Goal: Transaction & Acquisition: Purchase product/service

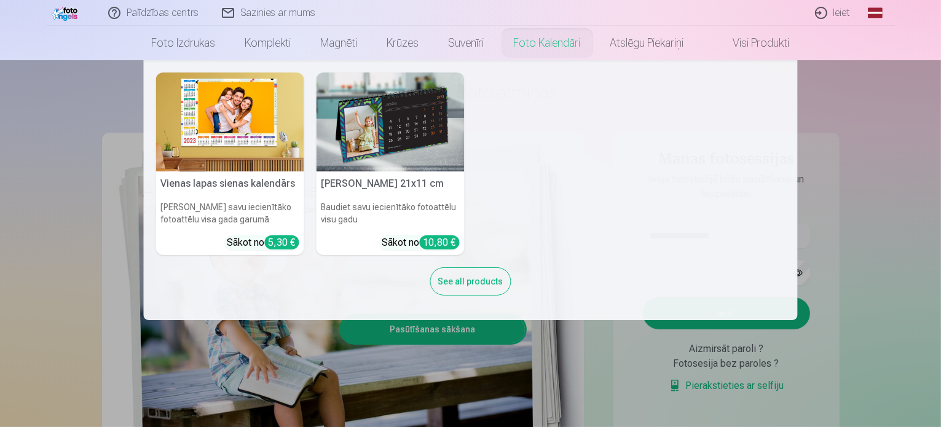
scroll to position [61, 0]
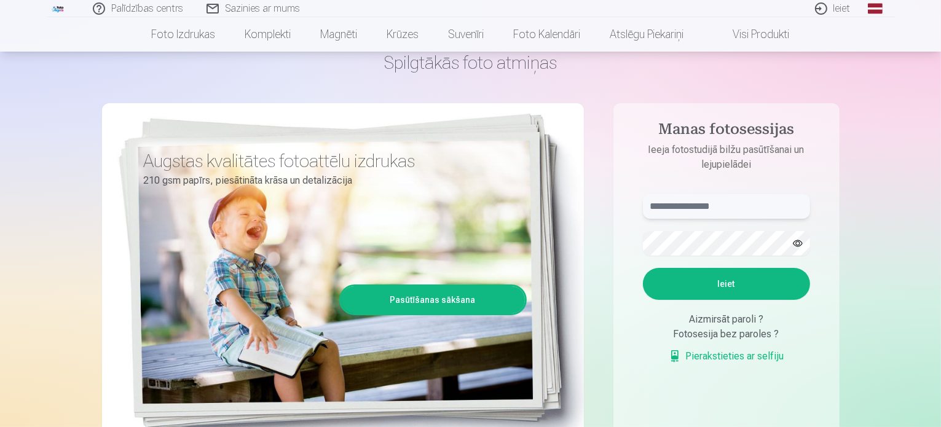
click at [696, 209] on input "text" at bounding box center [726, 206] width 167 height 25
click at [723, 206] on input "text" at bounding box center [726, 206] width 167 height 25
type input "*"
type input "**********"
click at [643, 268] on button "Ieiet" at bounding box center [726, 284] width 167 height 32
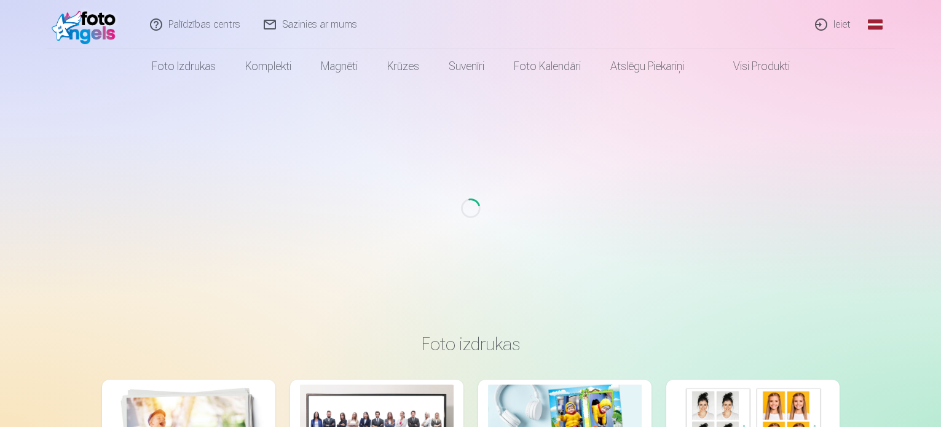
scroll to position [61, 0]
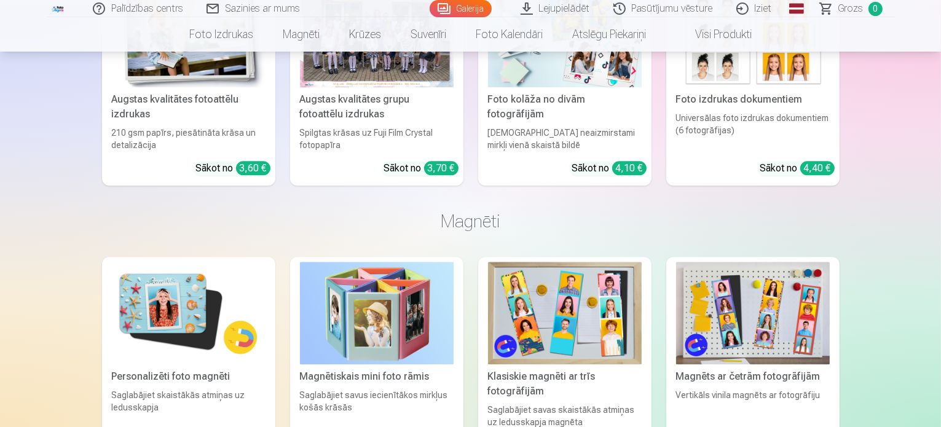
scroll to position [2949, 0]
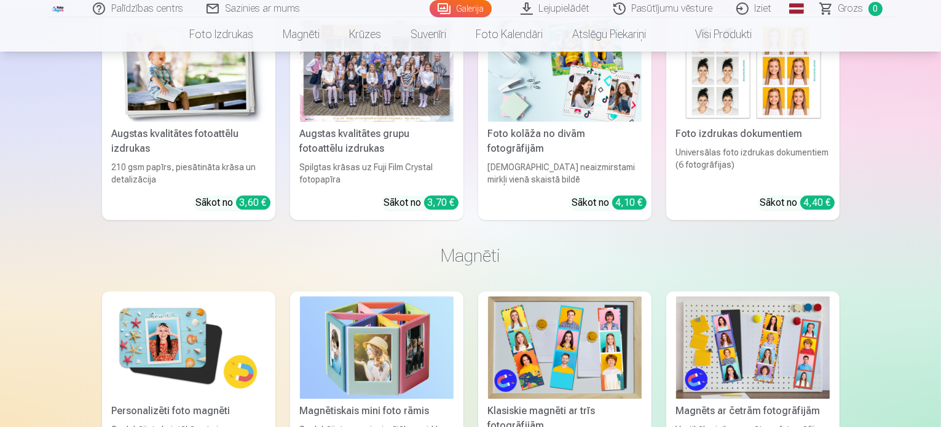
click at [344, 156] on div "Augstas kvalitātes grupu fotoattēlu izdrukas" at bounding box center [376, 141] width 163 height 29
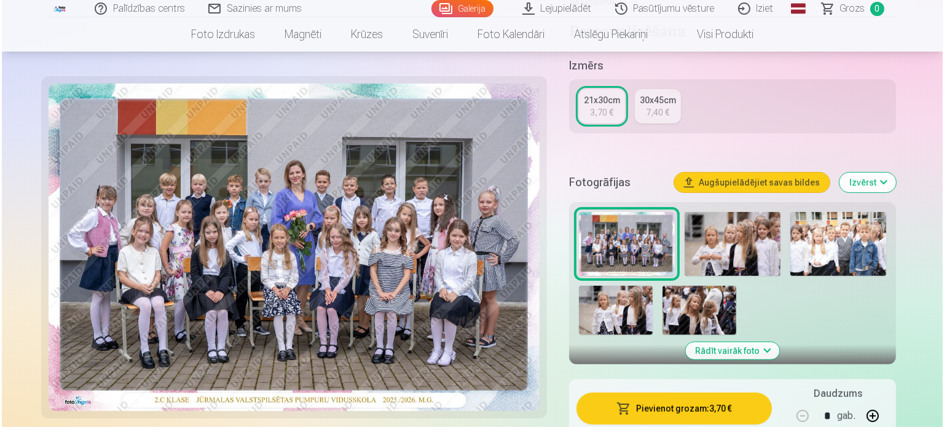
scroll to position [369, 0]
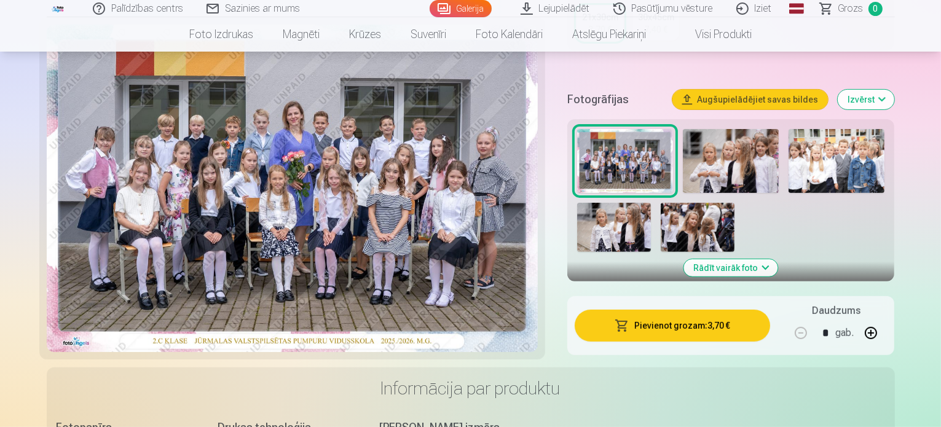
click at [705, 310] on button "Pievienot grozam : 3,70 €" at bounding box center [672, 326] width 196 height 32
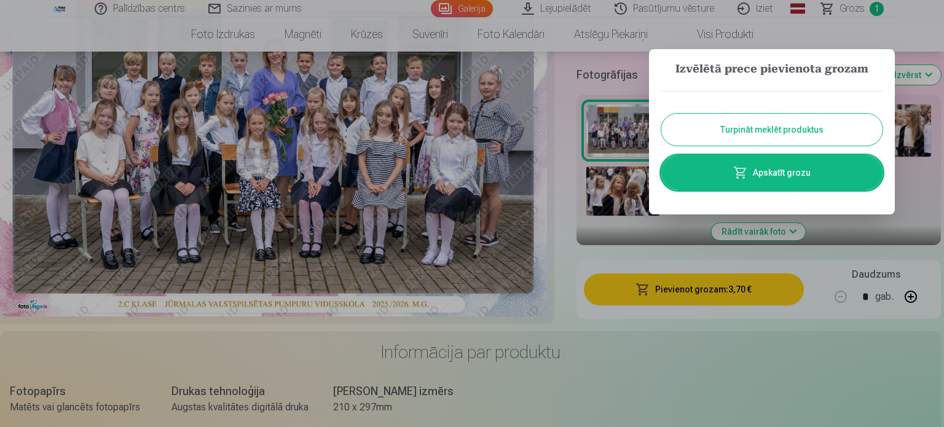
click at [724, 165] on link "Apskatīt grozu" at bounding box center [771, 172] width 221 height 34
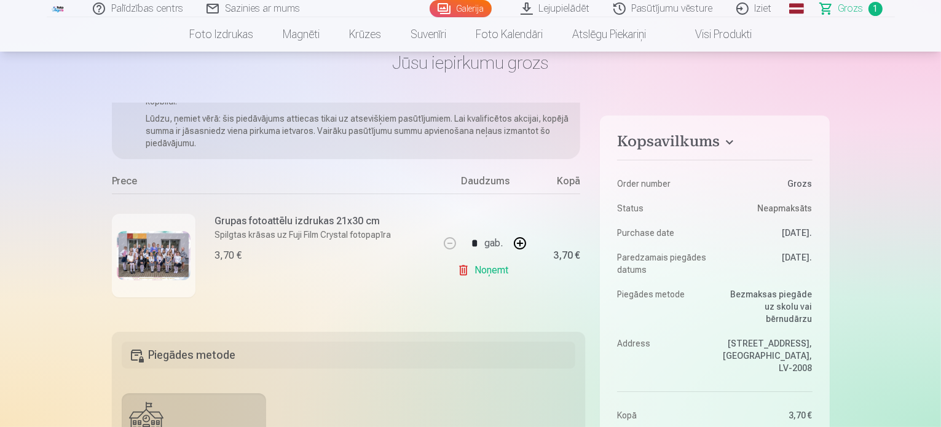
scroll to position [61, 0]
click at [159, 254] on img at bounding box center [154, 255] width 74 height 49
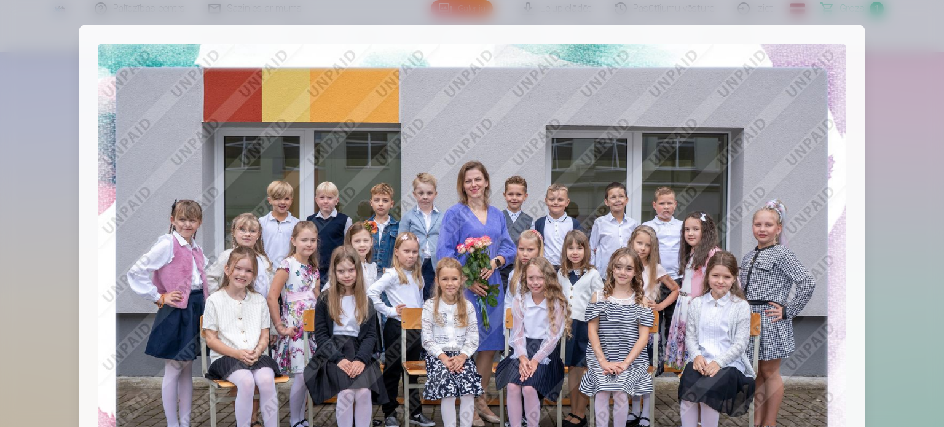
click at [901, 102] on div at bounding box center [472, 213] width 944 height 427
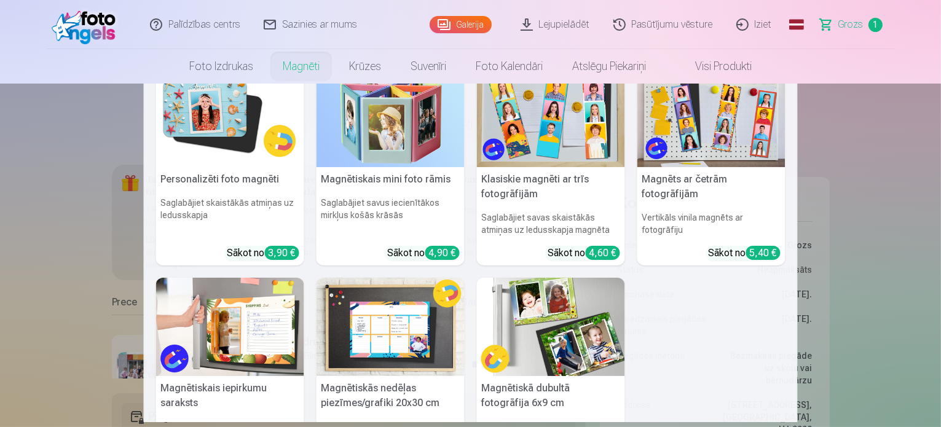
scroll to position [0, 0]
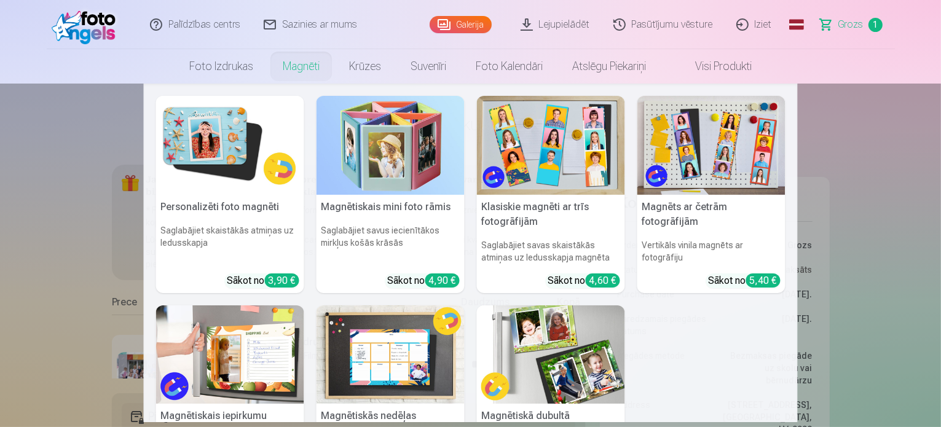
click at [225, 164] on img at bounding box center [230, 145] width 148 height 99
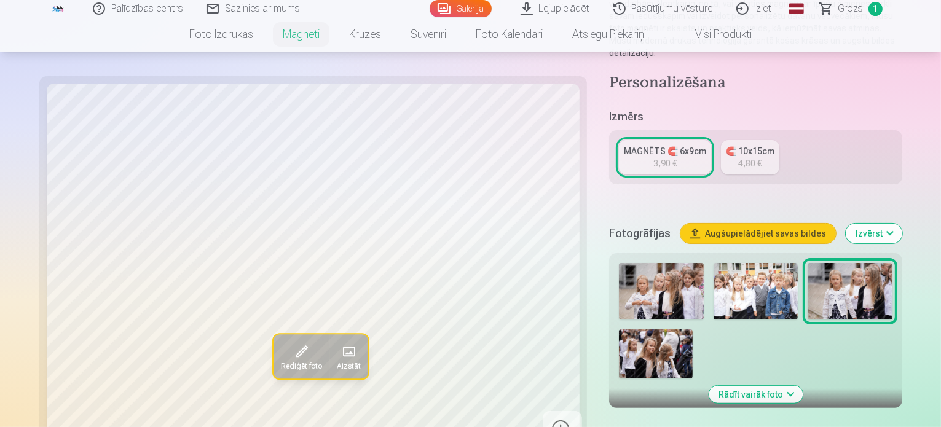
scroll to position [246, 0]
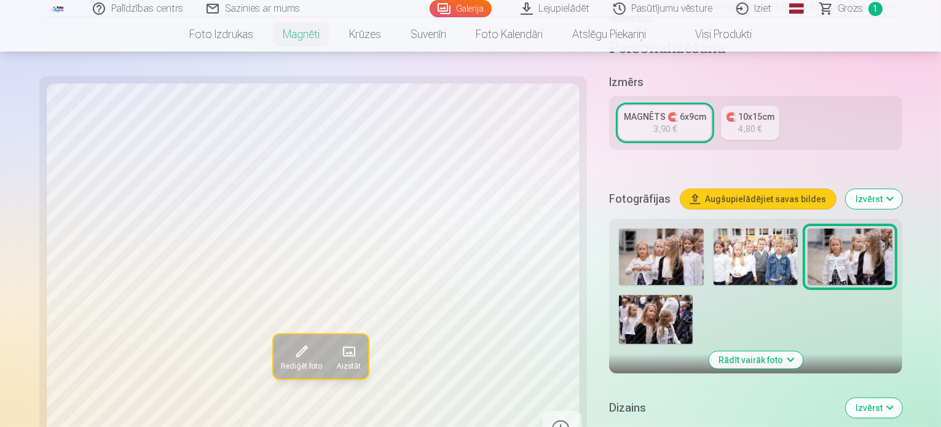
click at [692, 295] on img at bounding box center [656, 319] width 74 height 49
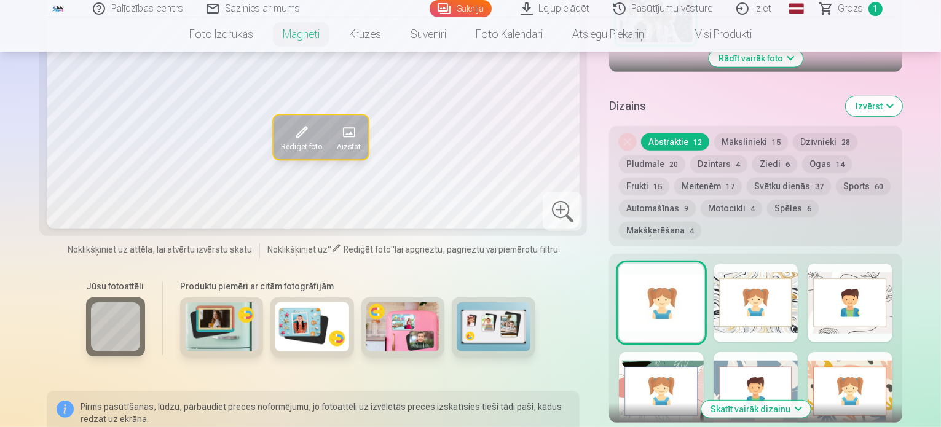
scroll to position [553, 0]
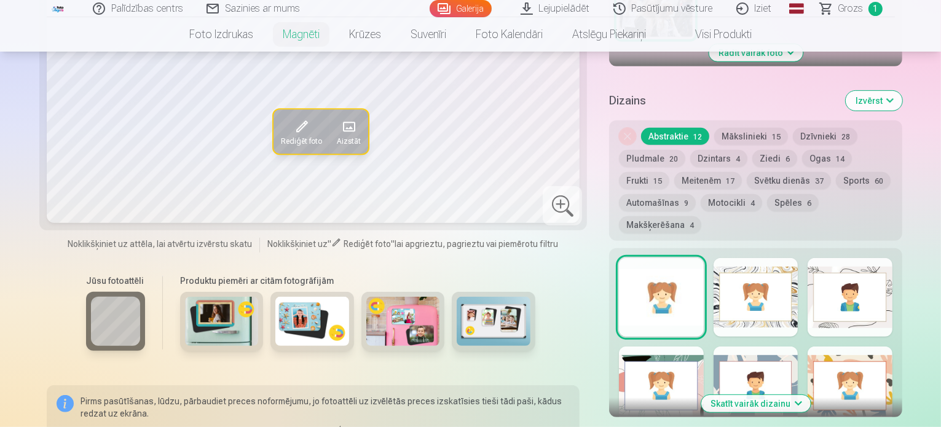
click at [198, 297] on img at bounding box center [222, 321] width 74 height 49
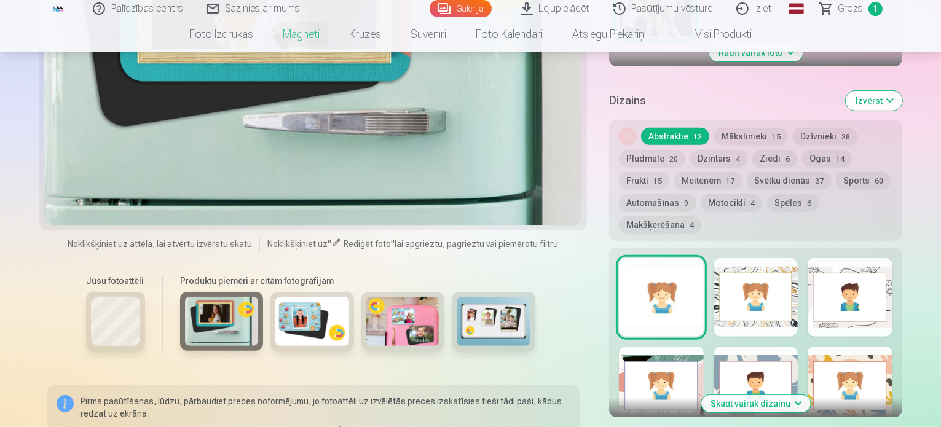
click at [275, 297] on img at bounding box center [312, 321] width 74 height 49
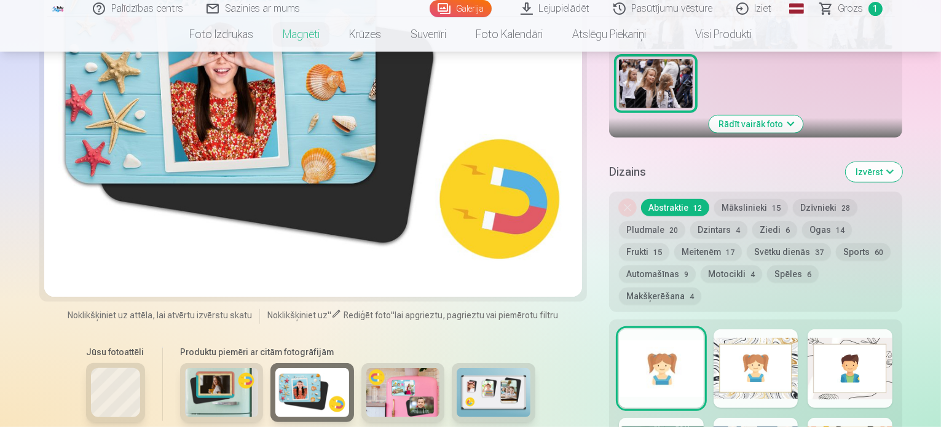
scroll to position [492, 0]
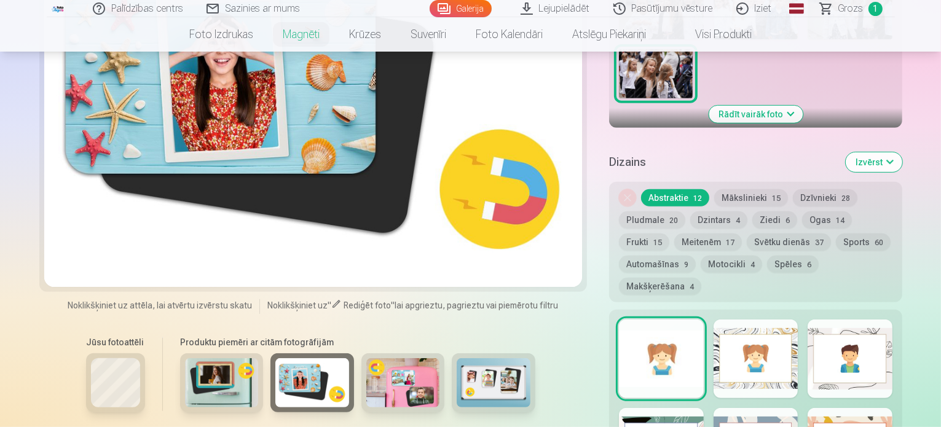
click at [366, 358] on img at bounding box center [403, 382] width 74 height 49
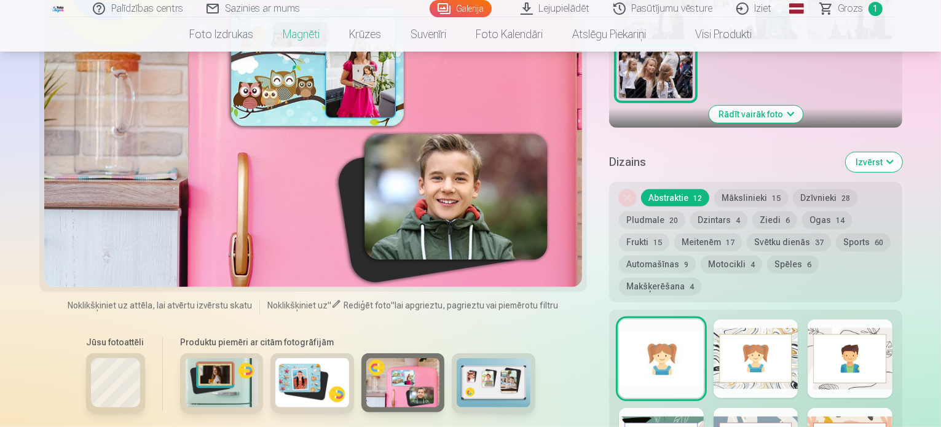
click at [457, 358] on img at bounding box center [494, 382] width 74 height 49
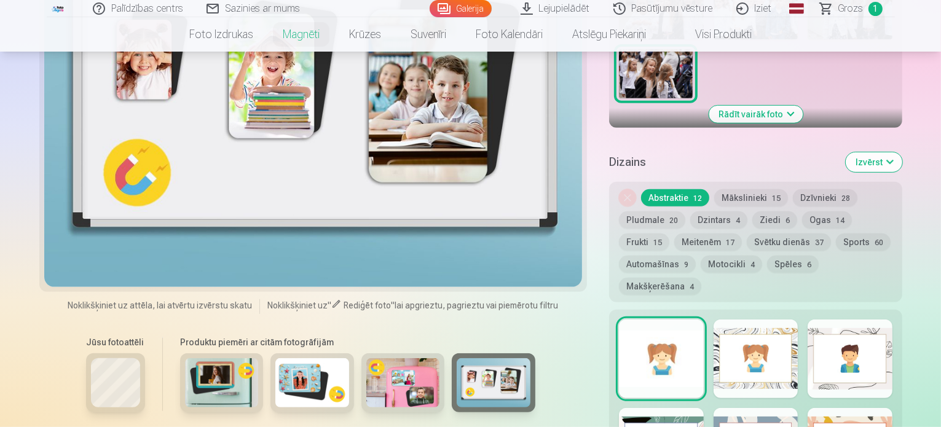
click at [185, 358] on img at bounding box center [222, 382] width 74 height 49
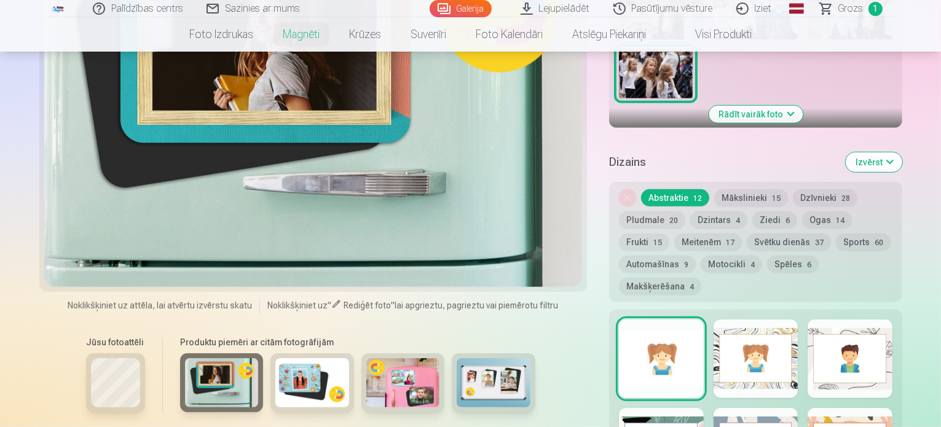
scroll to position [553, 0]
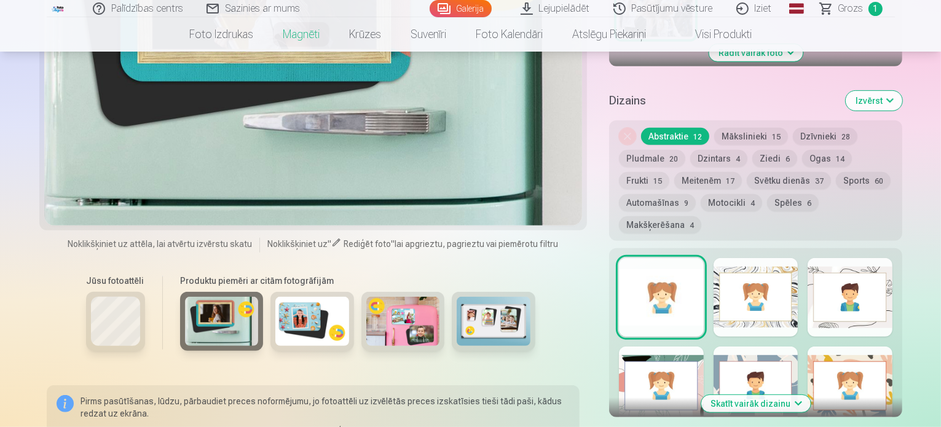
click at [772, 395] on button "Skatīt vairāk dizainu" at bounding box center [755, 403] width 109 height 17
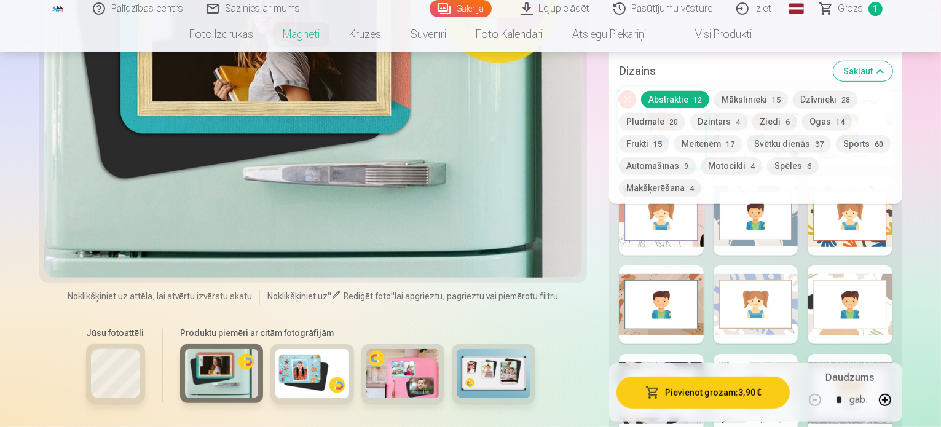
scroll to position [737, 0]
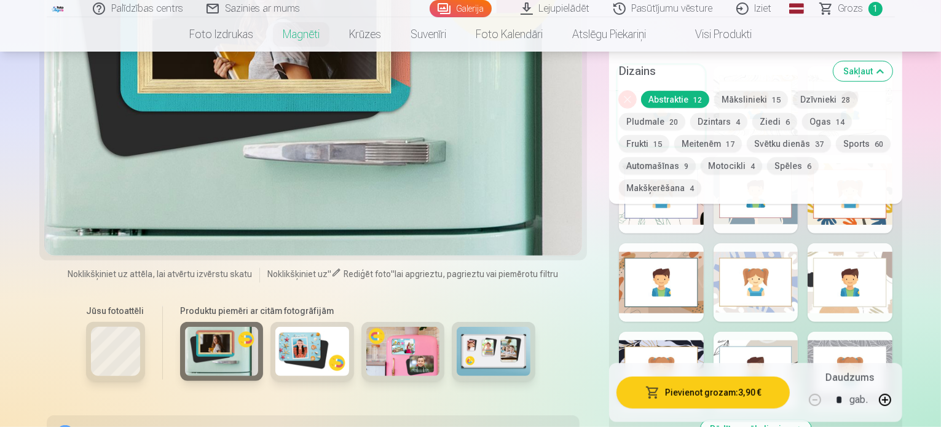
click at [275, 327] on img at bounding box center [312, 351] width 74 height 49
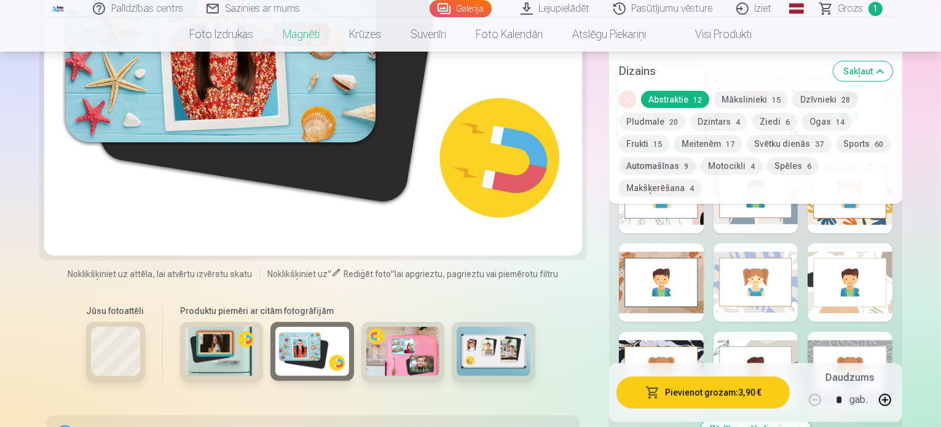
click at [366, 327] on img at bounding box center [403, 351] width 74 height 49
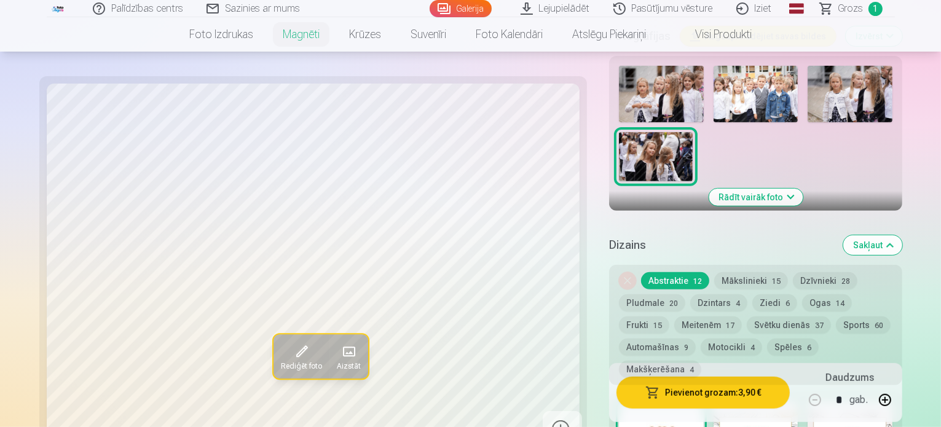
scroll to position [430, 0]
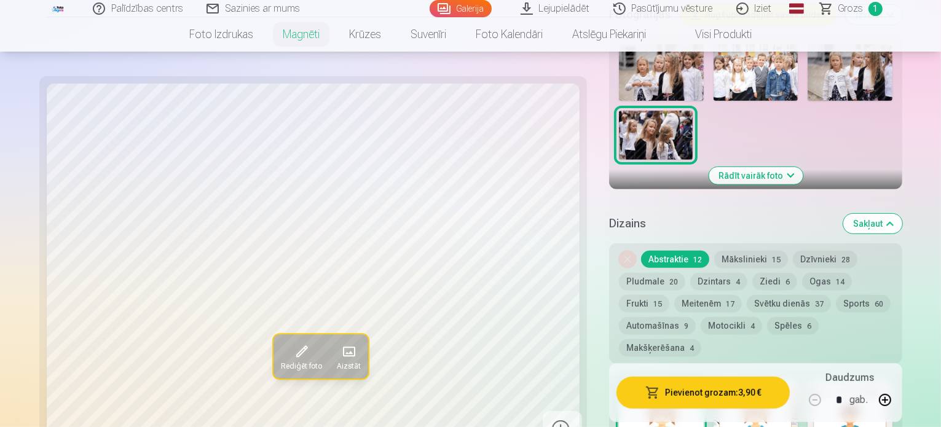
click at [747, 295] on button "Svētku dienās 37" at bounding box center [789, 303] width 84 height 17
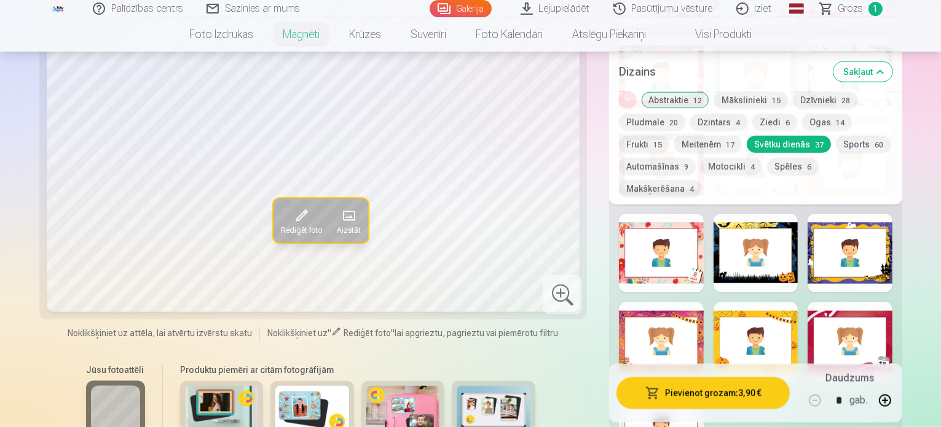
scroll to position [1536, 0]
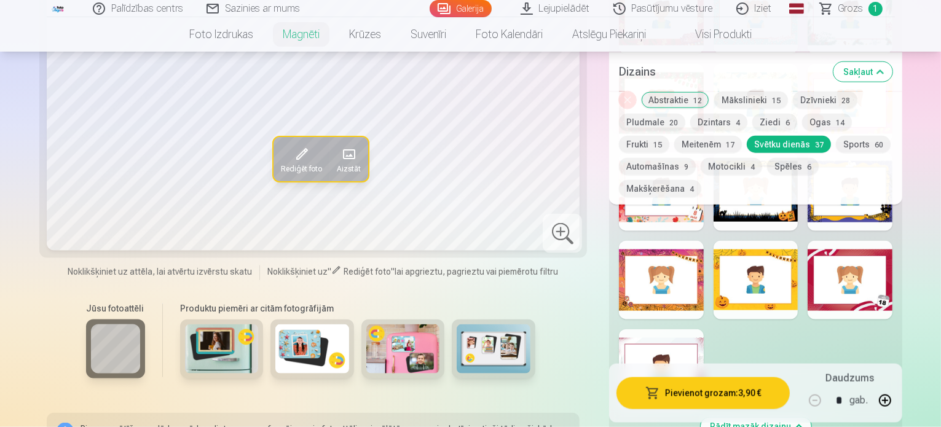
click at [735, 104] on button "Mākslinieki 15" at bounding box center [751, 99] width 74 height 17
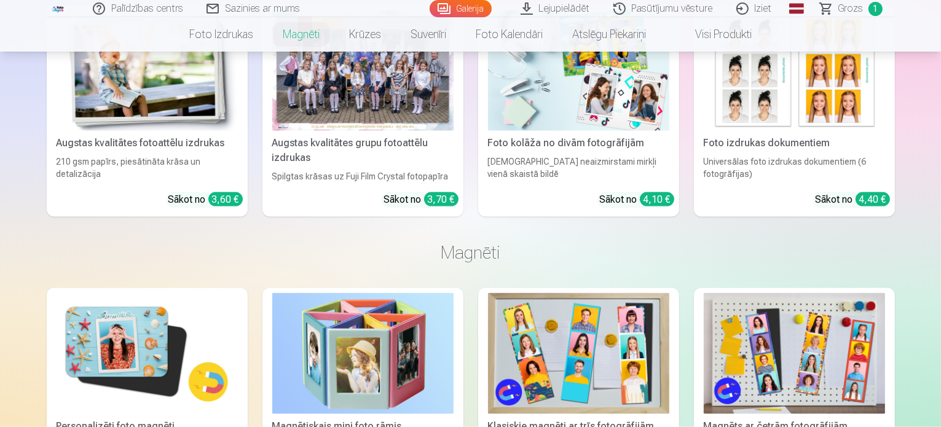
scroll to position [1659, 0]
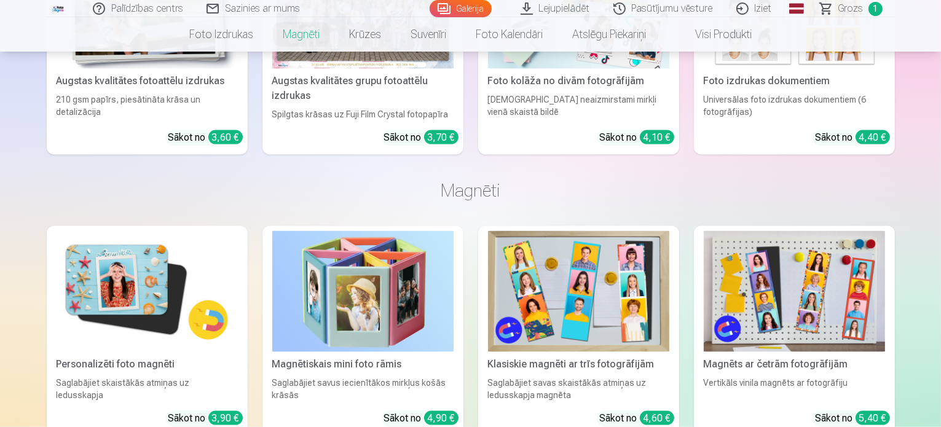
click at [373, 231] on img at bounding box center [362, 291] width 181 height 121
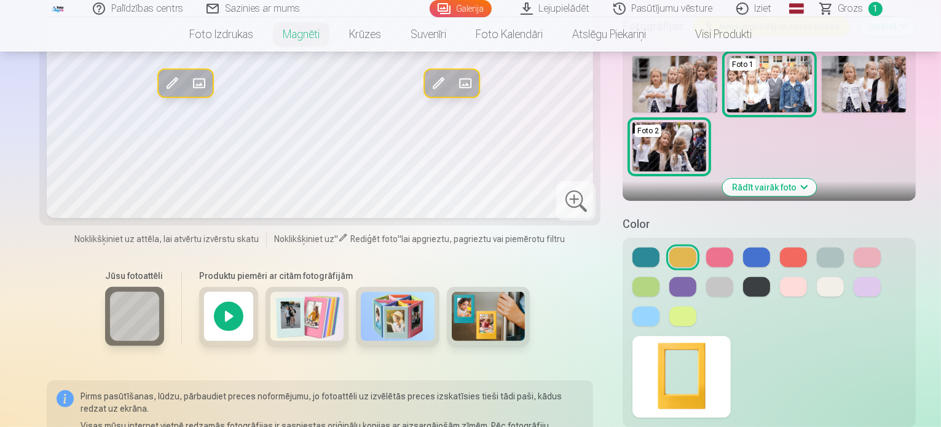
scroll to position [369, 0]
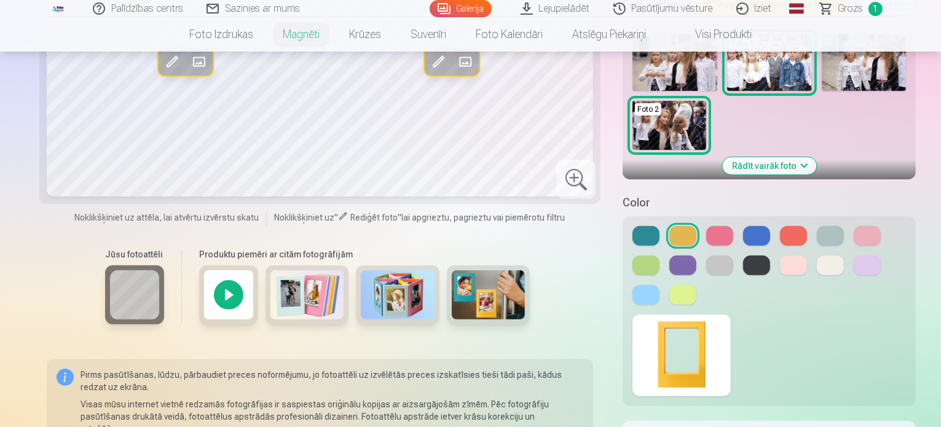
click at [277, 271] on img at bounding box center [307, 295] width 74 height 49
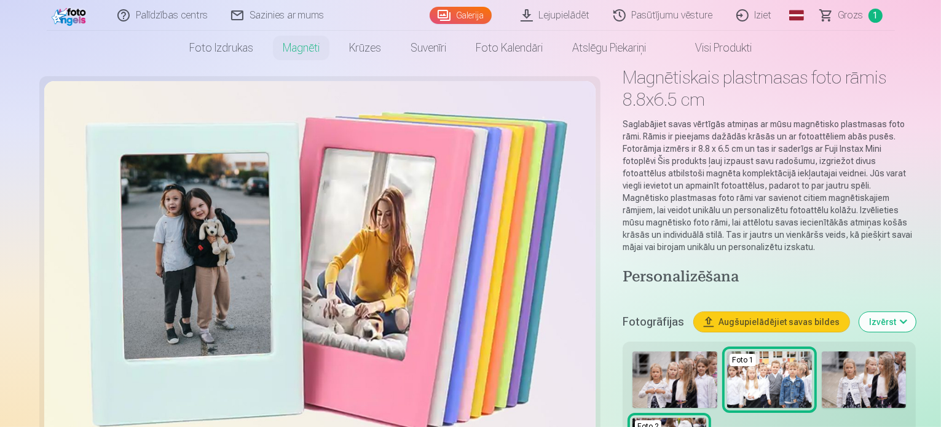
scroll to position [0, 0]
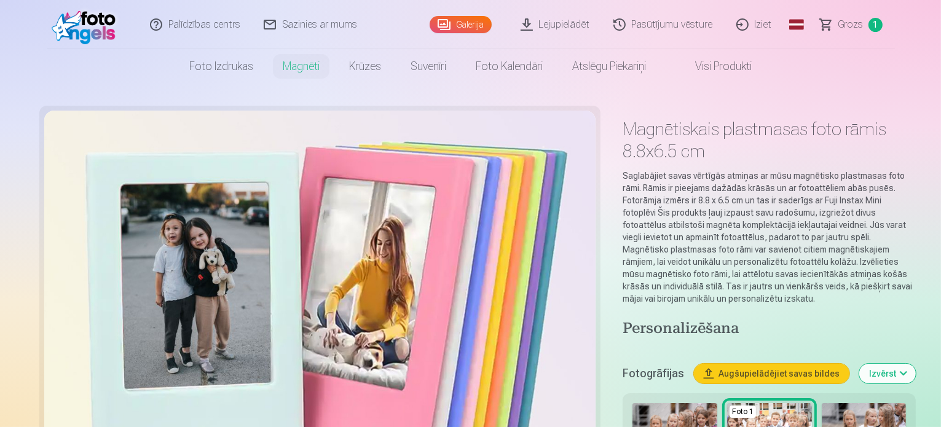
click at [91, 26] on img at bounding box center [87, 24] width 71 height 39
